Goal: Task Accomplishment & Management: Complete application form

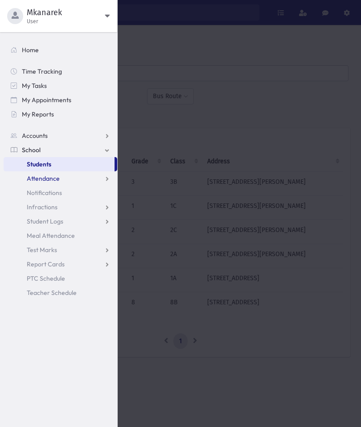
click at [73, 181] on link "Attendance" at bounding box center [61, 178] width 114 height 14
click at [53, 193] on link "Entry" at bounding box center [61, 193] width 114 height 14
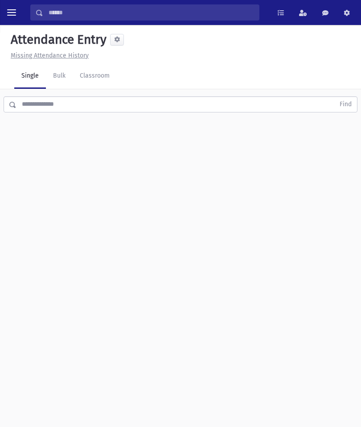
click at [100, 79] on link "Classroom" at bounding box center [95, 76] width 44 height 25
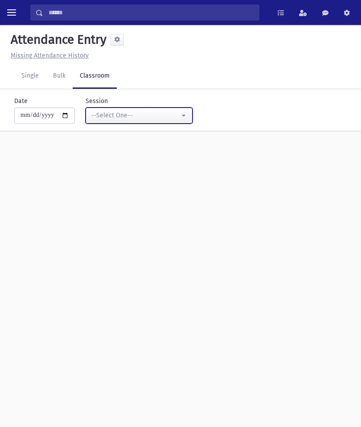
click at [157, 114] on div "--Select One--" at bounding box center [135, 115] width 88 height 9
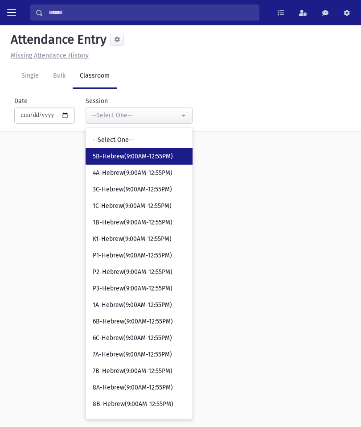
click at [154, 153] on span "5B-Hebrew(9:00AM-12:55PM)" at bounding box center [133, 156] width 80 height 9
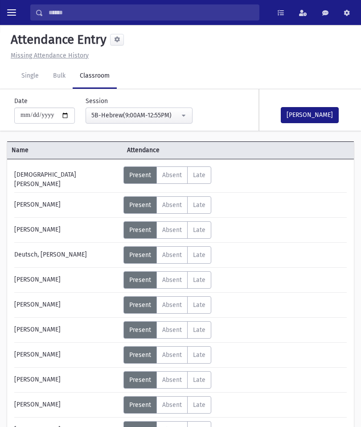
click at [312, 115] on button "Mark Done" at bounding box center [310, 115] width 58 height 16
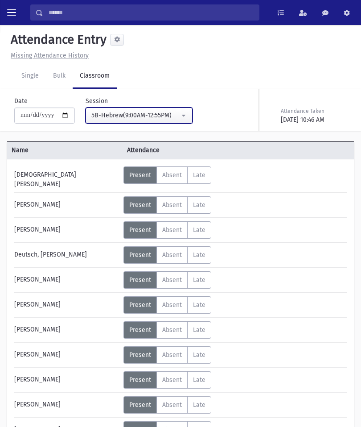
click at [160, 122] on button "5B-Hebrew(9:00AM-12:55PM)" at bounding box center [139, 116] width 107 height 16
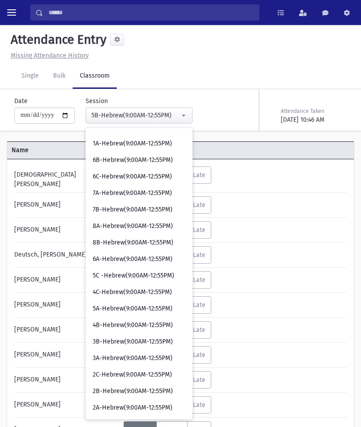
scroll to position [162, 0]
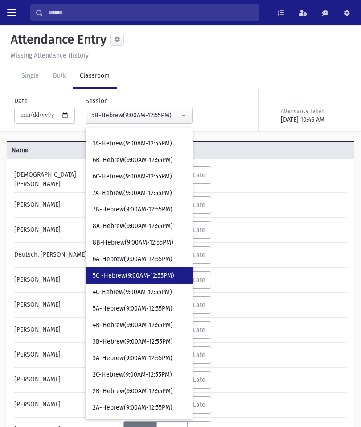
click at [129, 269] on link "5C -Hebrew(9:00AM-12:55PM)" at bounding box center [139, 275] width 107 height 17
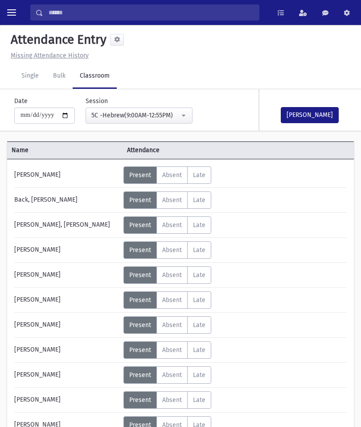
click at [317, 116] on button "Mark Done" at bounding box center [310, 115] width 58 height 16
click at [123, 101] on div "**********" at bounding box center [134, 109] width 118 height 27
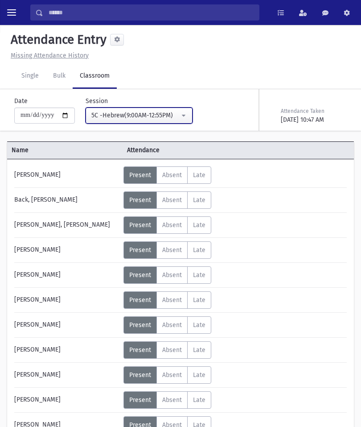
click at [137, 116] on div "5C -Hebrew(9:00AM-12:55PM)" at bounding box center [135, 115] width 88 height 9
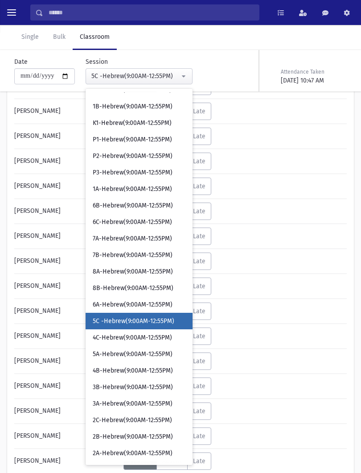
scroll to position [77, 0]
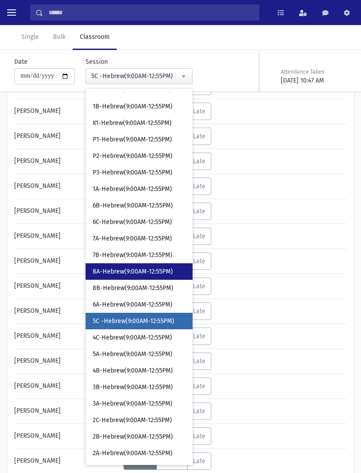
click at [123, 266] on link "8A-Hebrew(9:00AM-12:55PM)" at bounding box center [139, 271] width 107 height 17
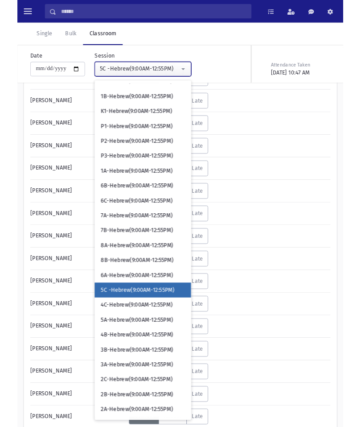
scroll to position [20, 0]
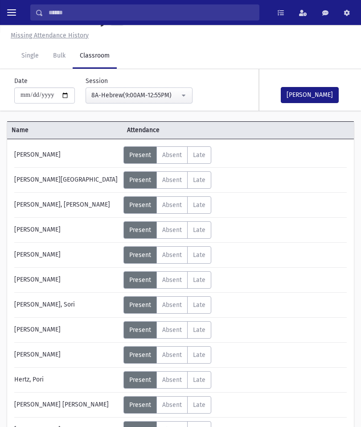
click at [325, 92] on button "Mark Done" at bounding box center [310, 95] width 58 height 16
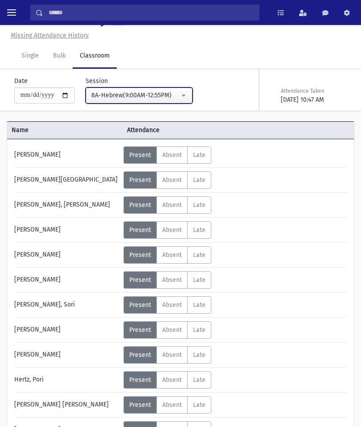
click at [161, 95] on div "8A-Hebrew(9:00AM-12:55PM)" at bounding box center [135, 95] width 88 height 9
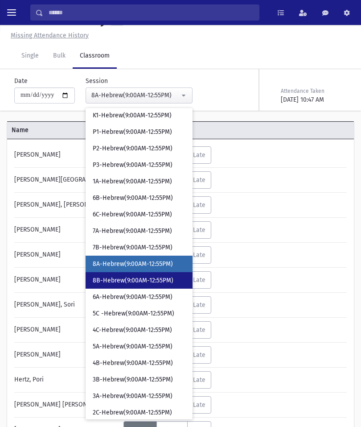
click at [137, 275] on link "8B-Hebrew(9:00AM-12:55PM)" at bounding box center [139, 280] width 107 height 17
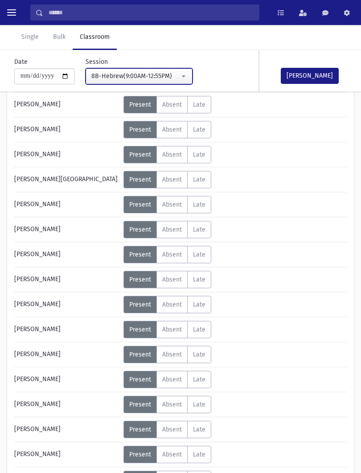
scroll to position [271, 0]
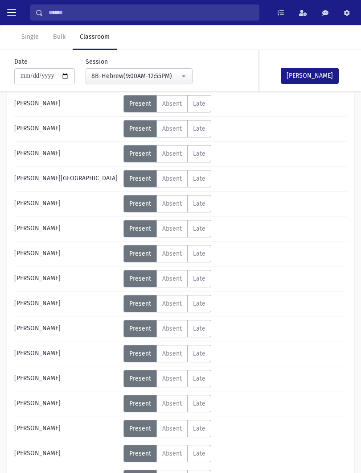
click at [164, 330] on span "Absent" at bounding box center [172, 329] width 20 height 8
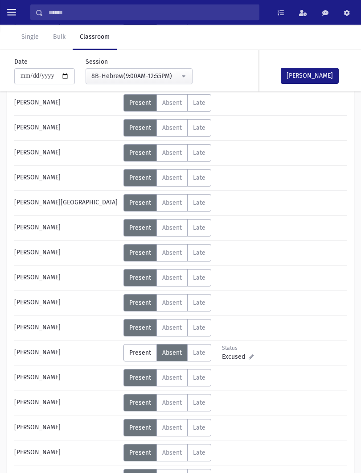
scroll to position [244, 0]
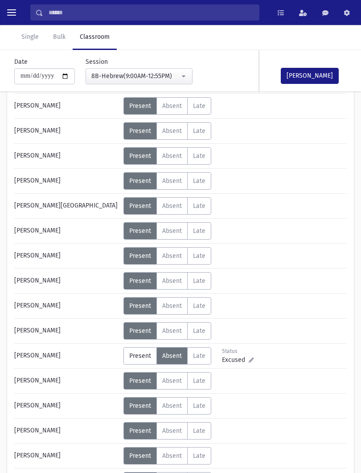
click at [183, 159] on label "Absent A" at bounding box center [172, 155] width 31 height 17
click at [318, 76] on button "Mark Done" at bounding box center [310, 76] width 58 height 16
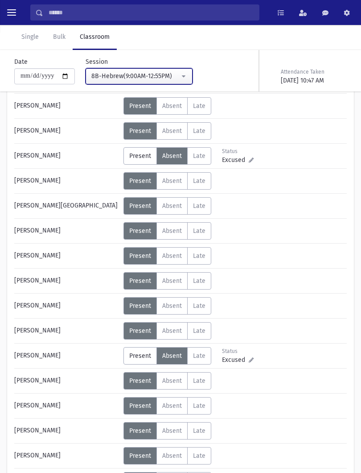
click at [177, 75] on button "8B-Hebrew(9:00AM-12:55PM)" at bounding box center [139, 76] width 107 height 16
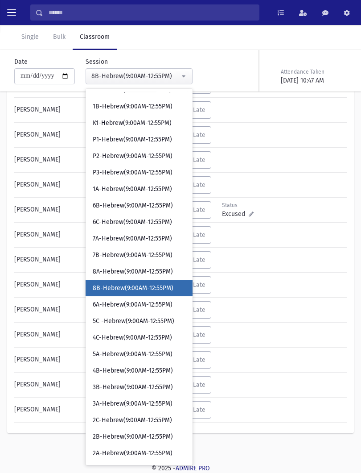
scroll to position [77, 0]
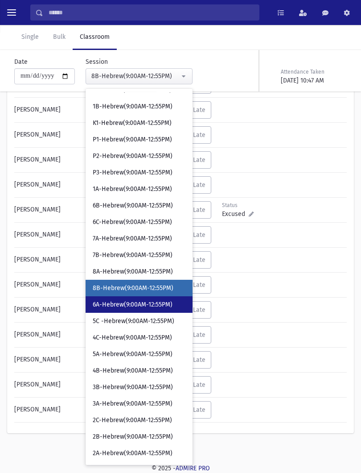
click at [133, 309] on link "6A-Hebrew(9:00AM-12:55PM)" at bounding box center [139, 304] width 107 height 17
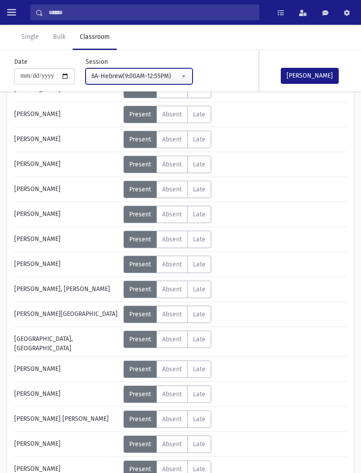
scroll to position [290, 0]
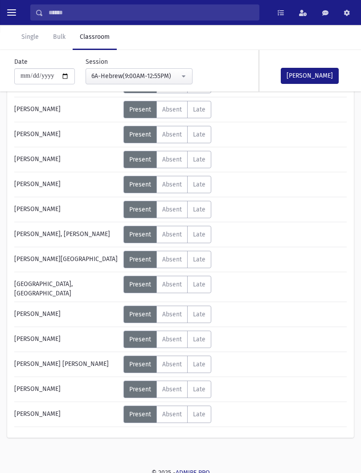
click at [172, 184] on span "Absent" at bounding box center [172, 185] width 20 height 8
click at [319, 76] on button "Mark Done" at bounding box center [310, 76] width 58 height 16
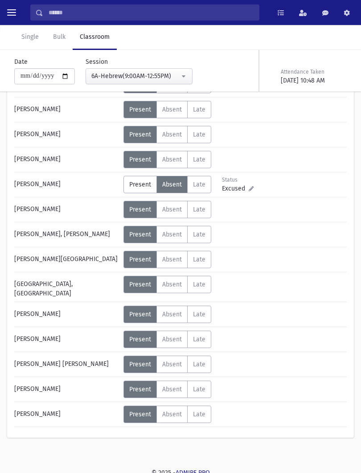
click at [141, 66] on div "**********" at bounding box center [134, 70] width 118 height 27
click at [168, 72] on button "6A-Hebrew(9:00AM-12:55PM)" at bounding box center [139, 76] width 107 height 16
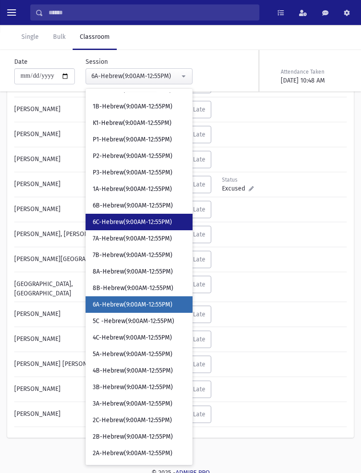
click at [140, 221] on span "6C-Hebrew(9:00AM-12:55PM)" at bounding box center [132, 222] width 79 height 9
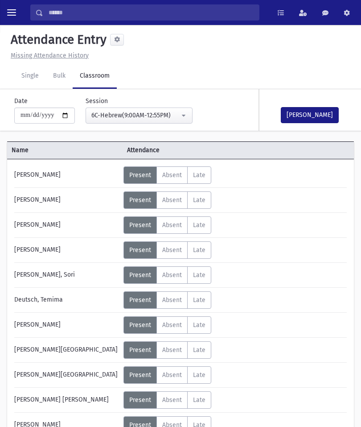
click at [317, 109] on button "Mark Done" at bounding box center [310, 115] width 58 height 16
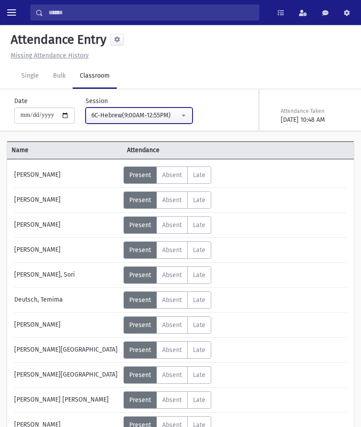
click at [152, 114] on div "6C-Hebrew(9:00AM-12:55PM)" at bounding box center [135, 115] width 88 height 9
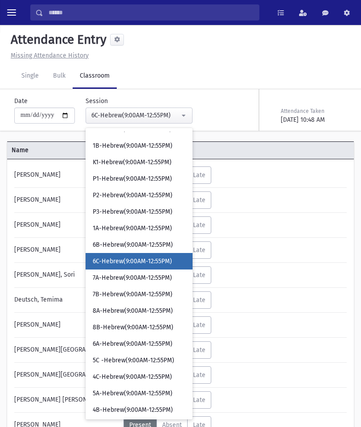
scroll to position [64, 0]
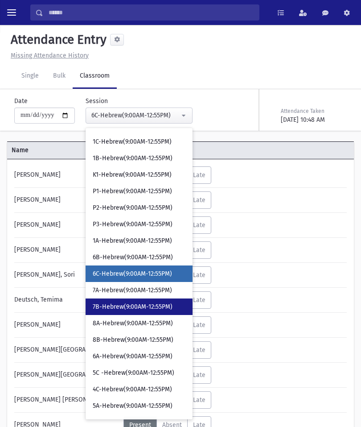
click at [156, 303] on span "7B-Hebrew(9:00AM-12:55PM)" at bounding box center [133, 307] width 80 height 9
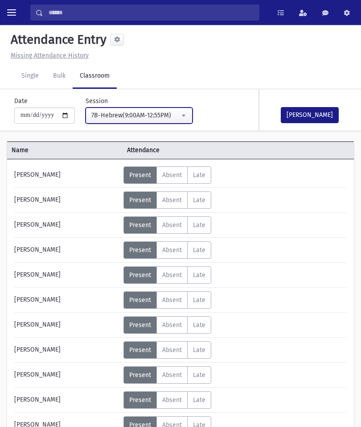
click at [163, 111] on div "7B-Hebrew(9:00AM-12:55PM)" at bounding box center [135, 115] width 88 height 9
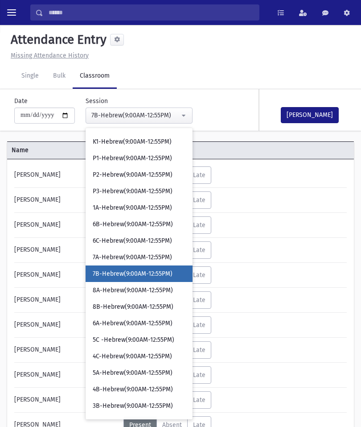
click at [131, 265] on link "7B-Hebrew(9:00AM-12:55PM)" at bounding box center [139, 273] width 107 height 17
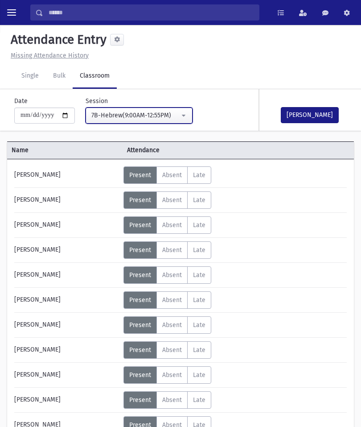
click at [153, 113] on div "7B-Hebrew(9:00AM-12:55PM)" at bounding box center [135, 115] width 88 height 9
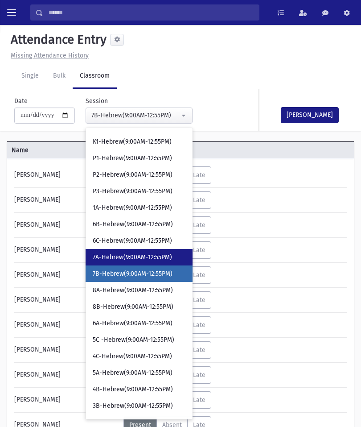
click at [136, 256] on span "7A-Hebrew(9:00AM-12:55PM)" at bounding box center [132, 257] width 79 height 9
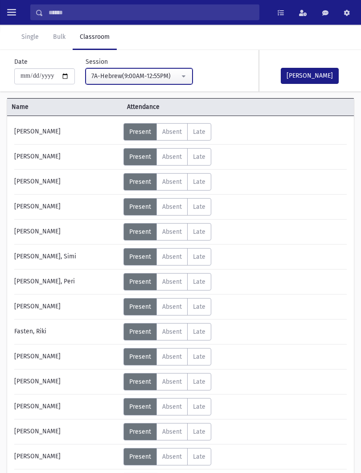
scroll to position [75, 0]
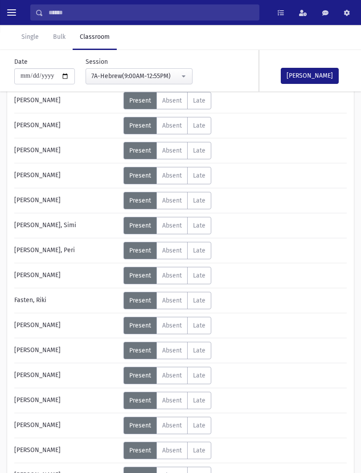
click at [178, 179] on span "Absent" at bounding box center [172, 176] width 20 height 8
click at [174, 403] on span "Absent" at bounding box center [172, 401] width 20 height 8
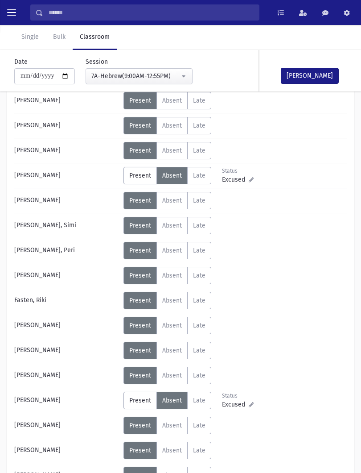
click at [306, 73] on button "Mark Done" at bounding box center [310, 76] width 58 height 16
click at [184, 77] on div "**********" at bounding box center [124, 67] width 229 height 34
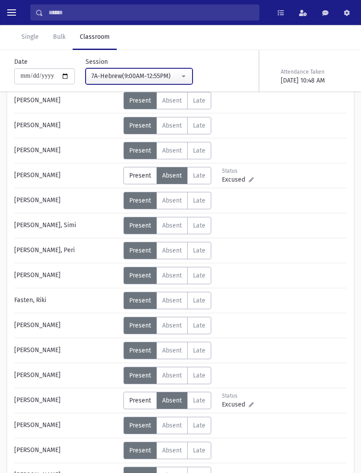
click at [167, 75] on button "7A-Hebrew(9:00AM-12:55PM)" at bounding box center [139, 76] width 107 height 16
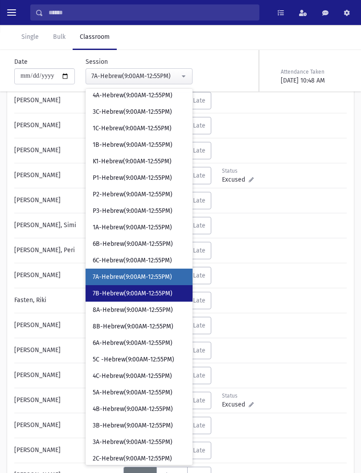
click at [145, 296] on span "7B-Hebrew(9:00AM-12:55PM)" at bounding box center [133, 293] width 80 height 9
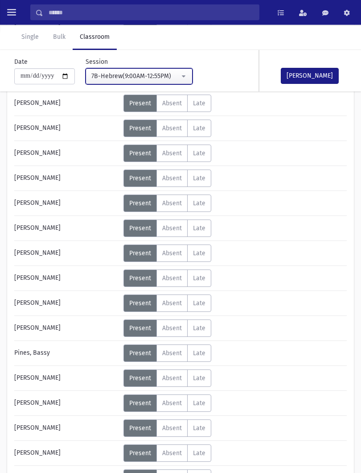
scroll to position [222, 0]
click at [182, 306] on span "Absent" at bounding box center [172, 303] width 20 height 8
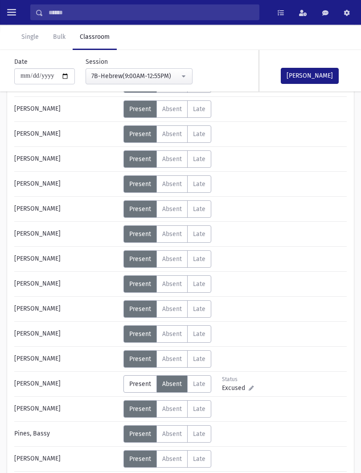
scroll to position [141, 0]
click at [178, 185] on span "Absent" at bounding box center [172, 184] width 20 height 8
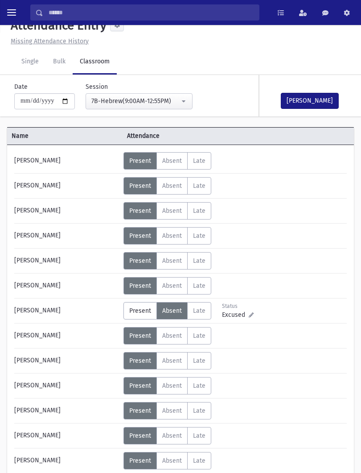
scroll to position [2, 0]
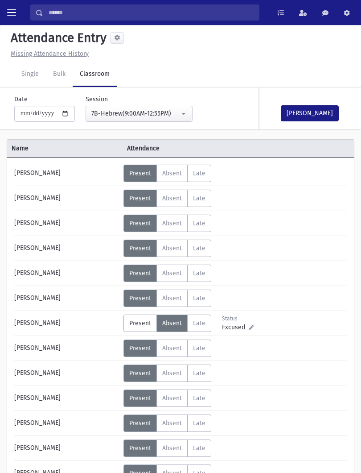
click at [179, 217] on label "Absent A" at bounding box center [172, 223] width 31 height 17
click at [317, 105] on button "Mark Done" at bounding box center [310, 113] width 58 height 16
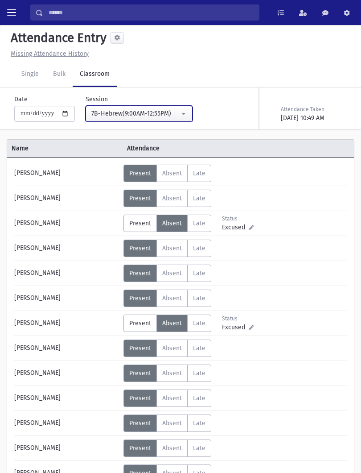
click at [151, 116] on div "7B-Hebrew(9:00AM-12:55PM)" at bounding box center [135, 113] width 88 height 9
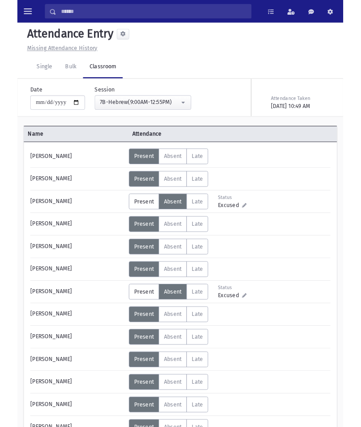
scroll to position [73, 0]
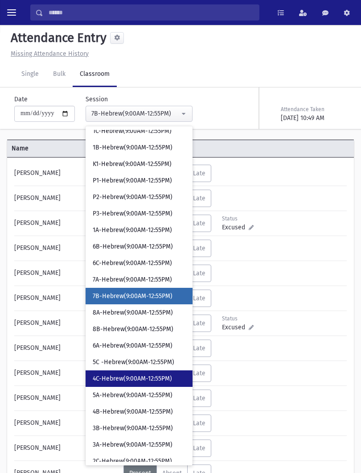
click at [134, 372] on link "4C-Hebrew(9:00AM-12:55PM)" at bounding box center [139, 378] width 107 height 17
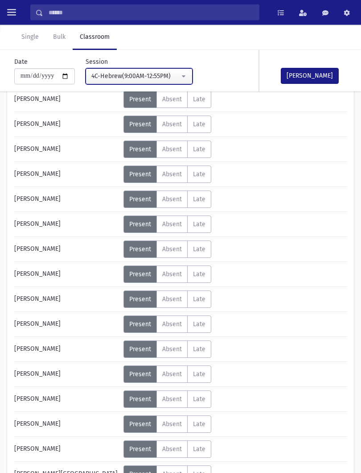
scroll to position [76, 0]
click at [179, 374] on span "Absent" at bounding box center [172, 374] width 20 height 8
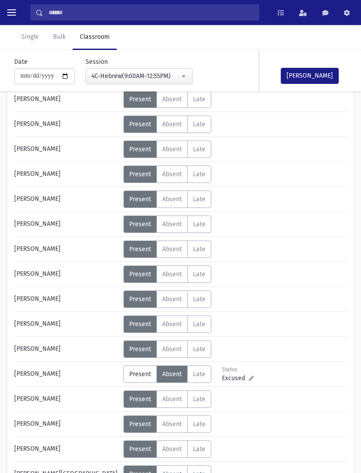
click at [318, 82] on button "Mark Done" at bounding box center [310, 76] width 58 height 16
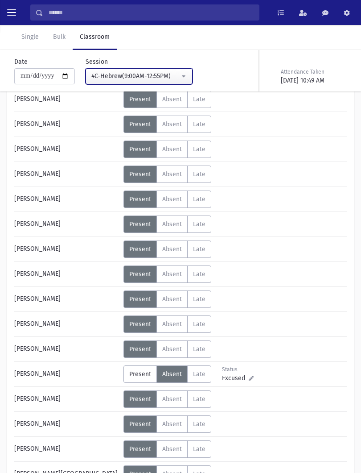
click at [164, 74] on div "4C-Hebrew(9:00AM-12:55PM)" at bounding box center [135, 75] width 88 height 9
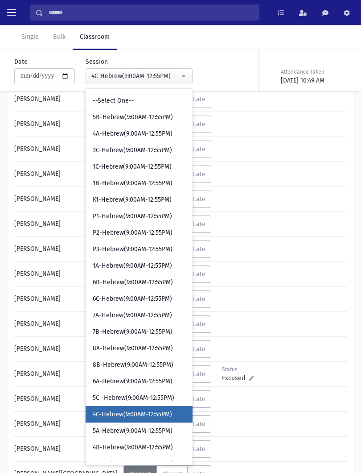
scroll to position [0, 0]
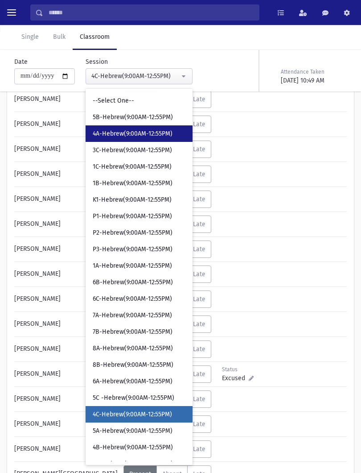
click at [131, 131] on span "4A-Hebrew(9:00AM-12:55PM)" at bounding box center [133, 133] width 80 height 9
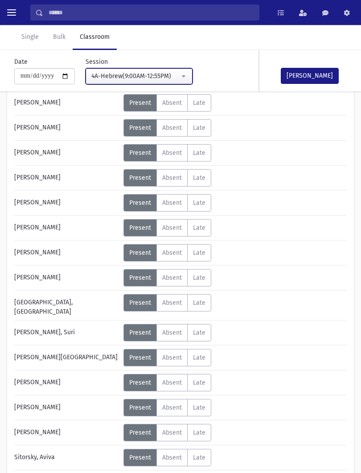
scroll to position [365, 0]
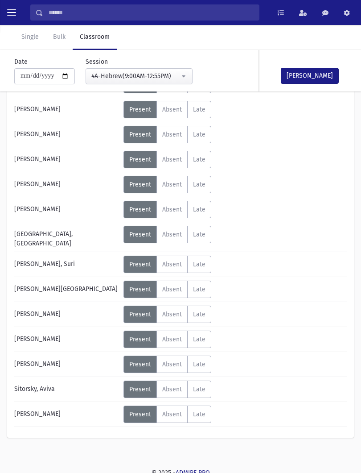
click at [175, 417] on label "Absent A" at bounding box center [172, 414] width 31 height 17
click at [311, 82] on button "Mark Done" at bounding box center [310, 76] width 58 height 16
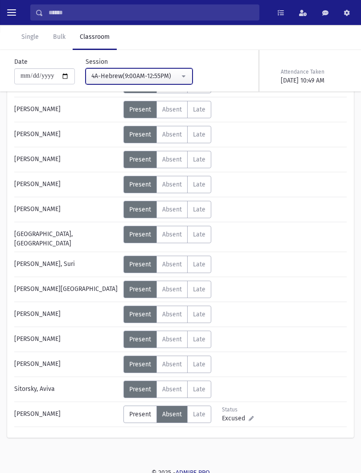
click at [136, 79] on div "4A-Hebrew(9:00AM-12:55PM)" at bounding box center [135, 75] width 88 height 9
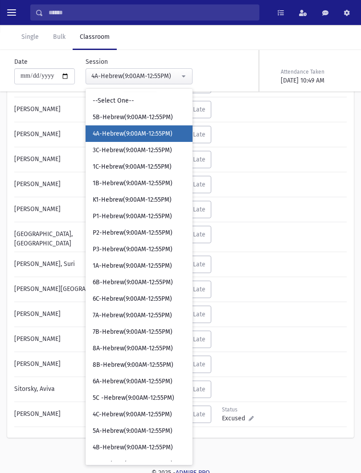
click at [131, 427] on strong "Error" at bounding box center [134, 444] width 20 height 9
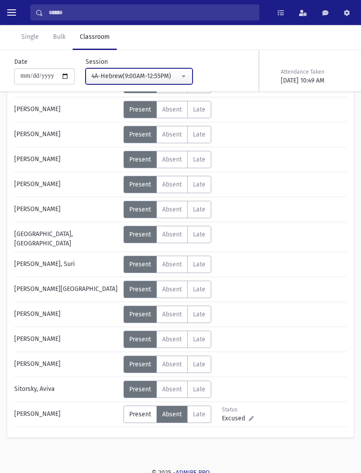
click at [152, 84] on button "4A-Hebrew(9:00AM-12:55PM)" at bounding box center [139, 76] width 107 height 16
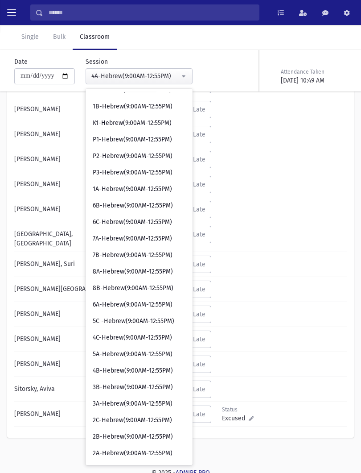
scroll to position [77, 0]
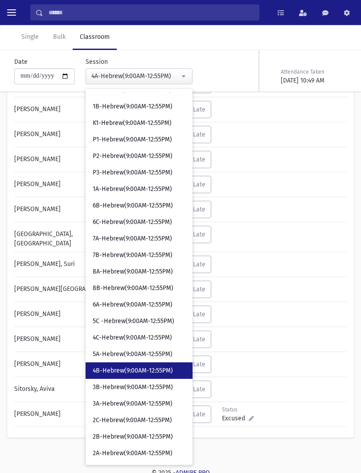
click at [116, 371] on span "4B-Hebrew(9:00AM-12:55PM)" at bounding box center [133, 370] width 80 height 9
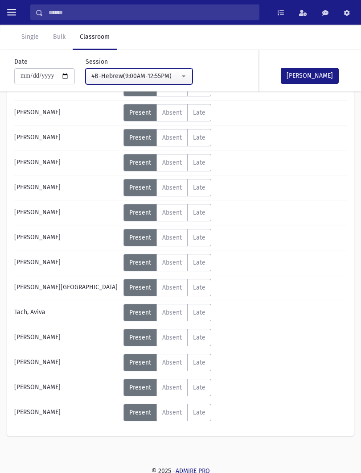
scroll to position [415, 0]
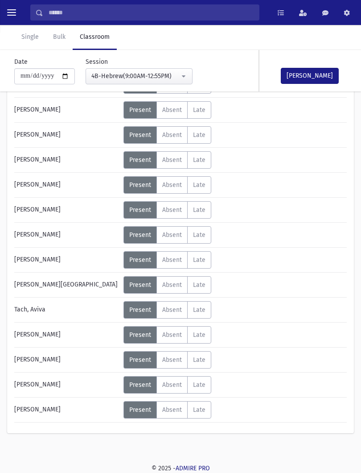
click at [163, 143] on label "Absent A" at bounding box center [172, 134] width 31 height 17
click at [313, 76] on button "Mark Done" at bounding box center [310, 76] width 58 height 16
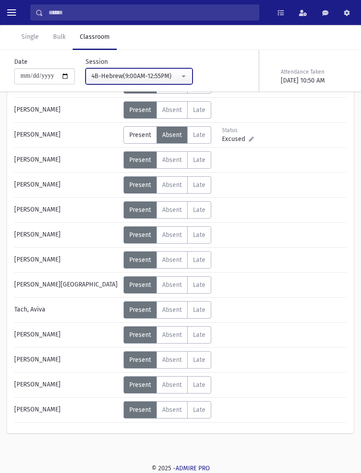
click at [145, 75] on div "4B-Hebrew(9:00AM-12:55PM)" at bounding box center [135, 75] width 88 height 9
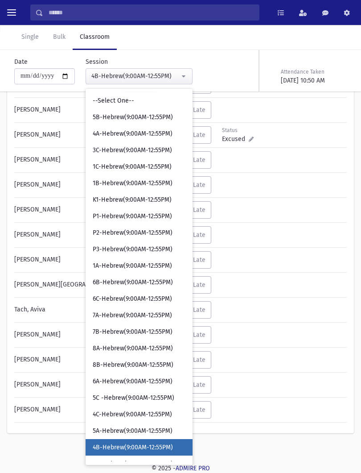
scroll to position [0, 0]
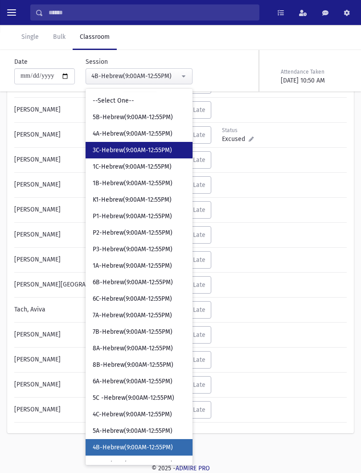
click at [137, 144] on link "3C-Hebrew(9:00AM-12:55PM)" at bounding box center [139, 150] width 107 height 17
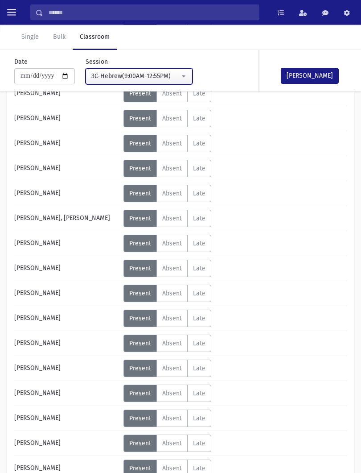
scroll to position [327, 0]
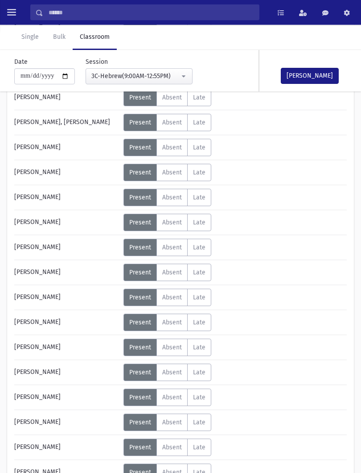
click at [301, 73] on button "Mark Done" at bounding box center [310, 76] width 58 height 16
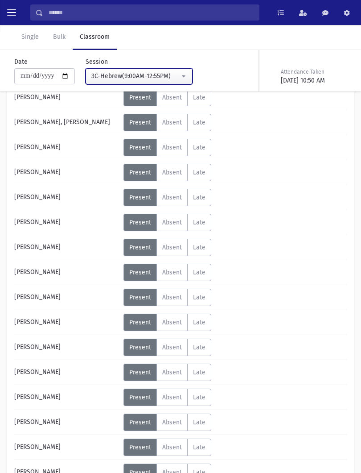
click at [157, 79] on div "3C-Hebrew(9:00AM-12:55PM)" at bounding box center [135, 75] width 88 height 9
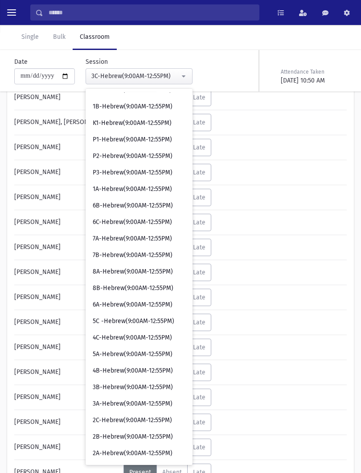
scroll to position [77, 0]
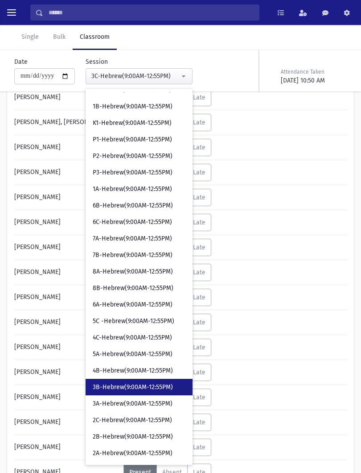
click at [122, 387] on span "3B-Hebrew(9:00AM-12:55PM)" at bounding box center [133, 387] width 80 height 9
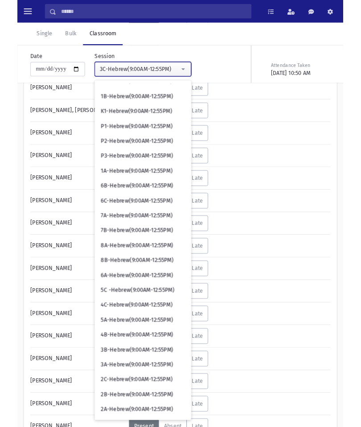
scroll to position [20, 0]
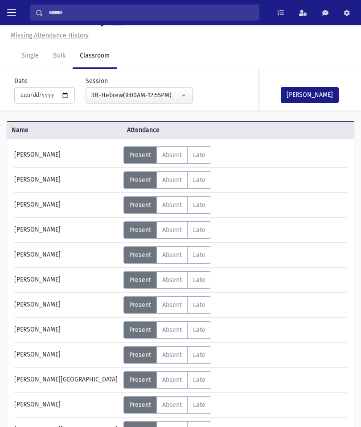
click at [182, 361] on label "Absent A" at bounding box center [172, 354] width 31 height 17
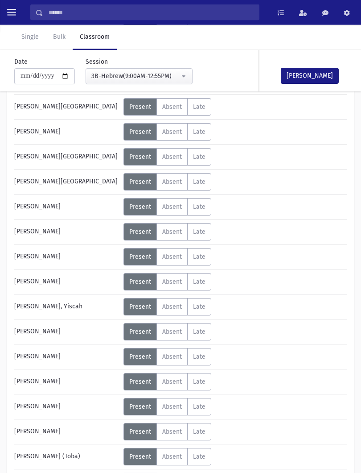
scroll to position [295, 0]
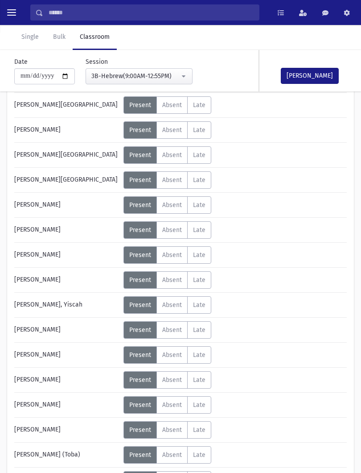
click at [173, 382] on span "Absent" at bounding box center [172, 380] width 20 height 8
click at [310, 71] on button "Mark Done" at bounding box center [310, 76] width 58 height 16
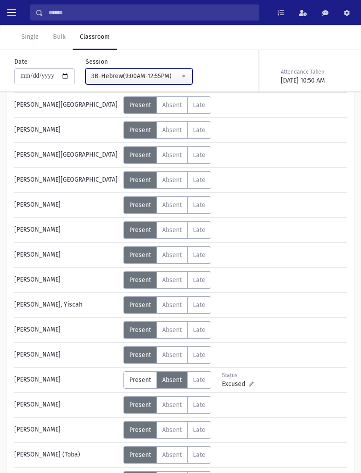
click at [159, 79] on div "3B-Hebrew(9:00AM-12:55PM)" at bounding box center [135, 75] width 88 height 9
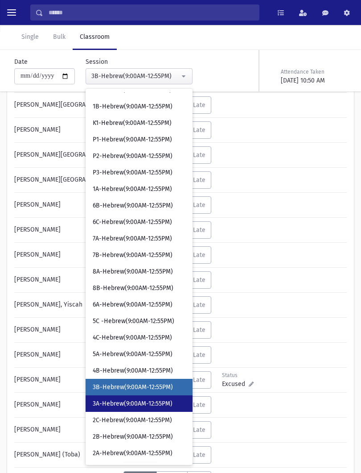
click at [162, 401] on span "3A-Hebrew(9:00AM-12:55PM)" at bounding box center [133, 403] width 80 height 9
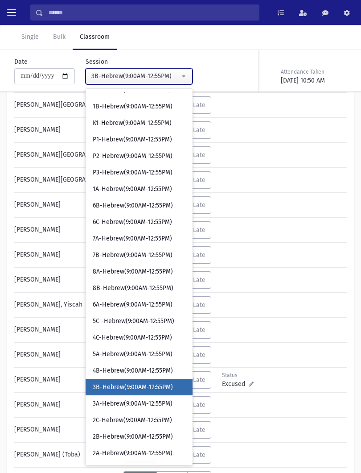
select select "****"
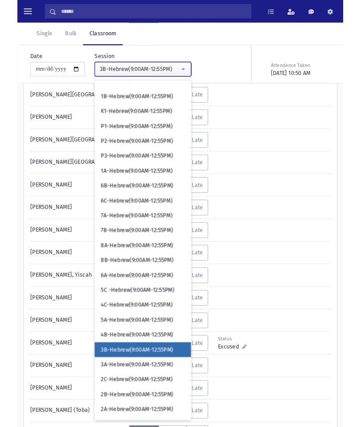
scroll to position [20, 0]
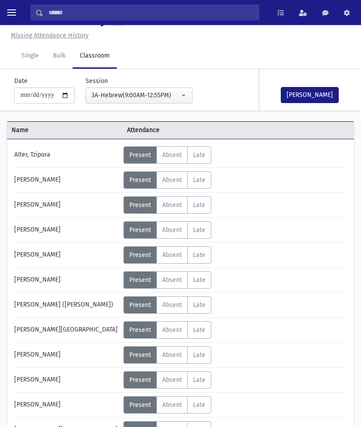
click at [315, 89] on button "Mark Done" at bounding box center [310, 95] width 58 height 16
